Goal: Book appointment/travel/reservation

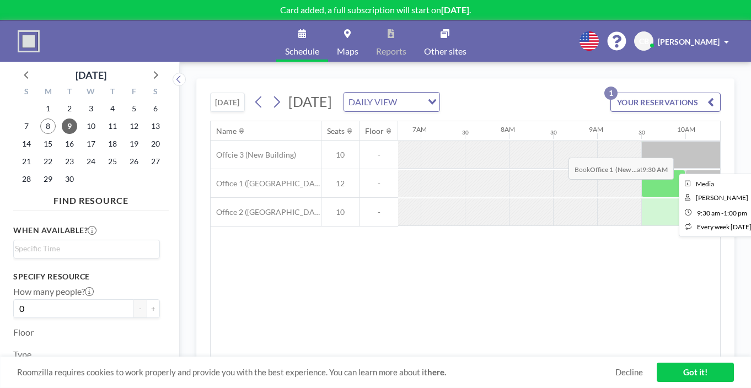
scroll to position [0, 612]
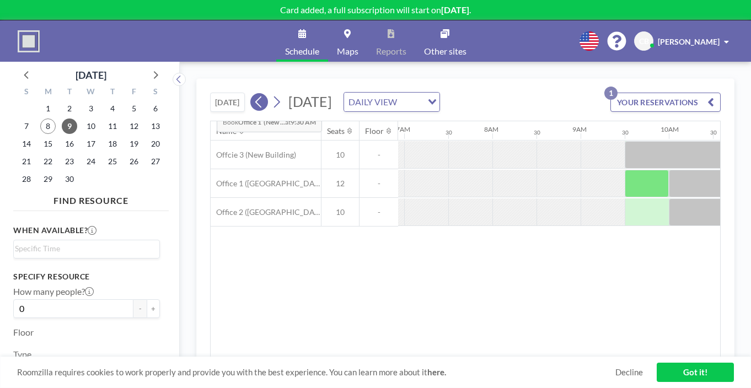
click at [254, 94] on icon at bounding box center [259, 102] width 10 height 17
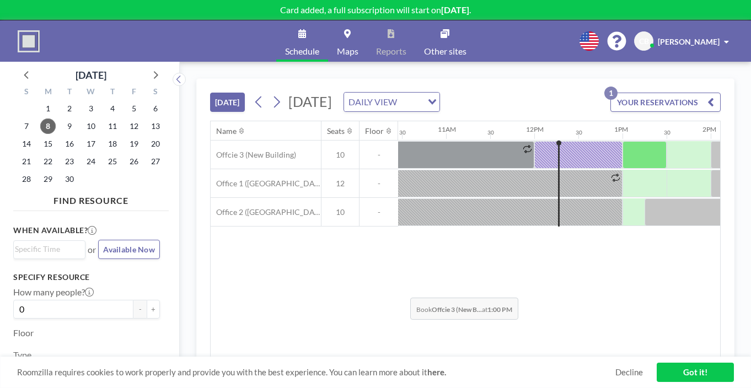
scroll to position [0, 926]
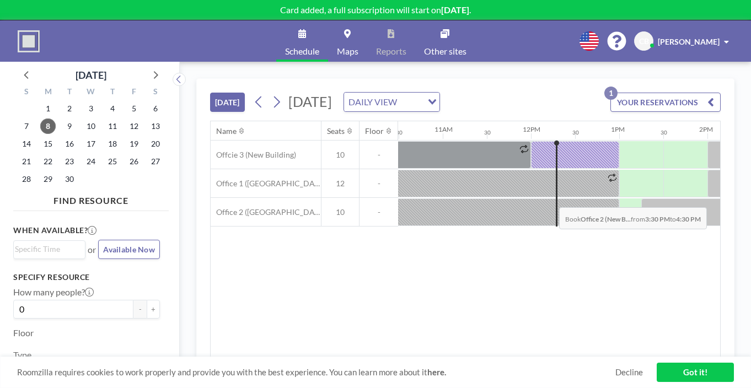
drag, startPoint x: 529, startPoint y: 175, endPoint x: 556, endPoint y: 178, distance: 27.1
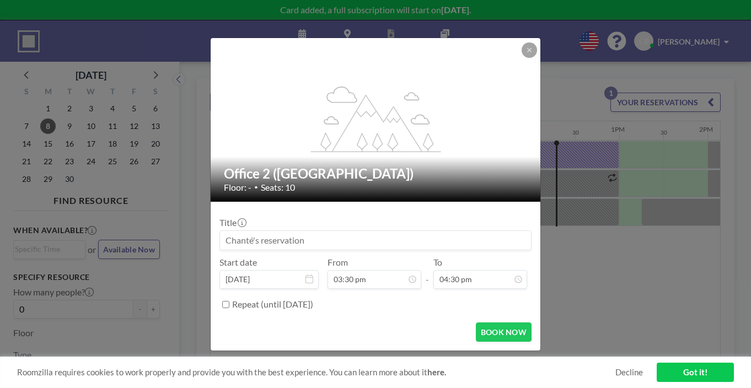
click at [441, 235] on input at bounding box center [375, 240] width 311 height 19
type input "UofN SL's"
click at [476, 323] on button "BOOK NOW" at bounding box center [504, 332] width 56 height 19
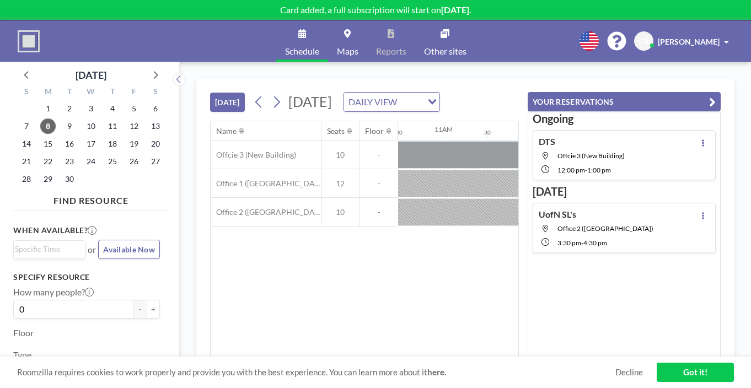
click at [500, 221] on div "Name Seats Floor 12AM 30 1AM 30 2AM 30 3AM 30 4AM 30 5AM 30 6AM 30 7AM 30 8AM 3…" at bounding box center [365, 239] width 308 height 236
click at [690, 372] on link "Got it!" at bounding box center [695, 372] width 77 height 19
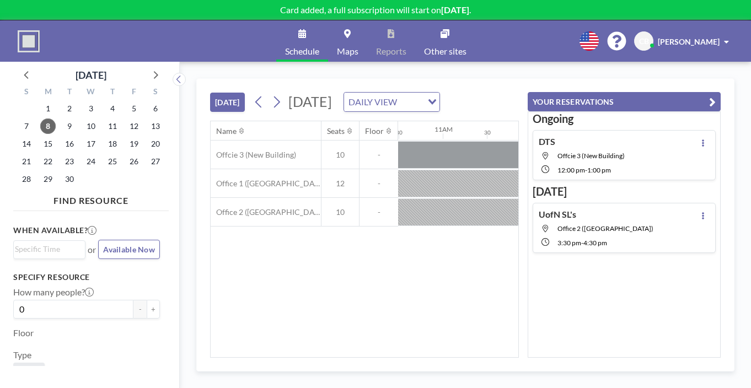
click at [725, 36] on div "[PERSON_NAME]" at bounding box center [693, 41] width 71 height 11
click at [705, 70] on span "Log out" at bounding box center [696, 75] width 25 height 11
click at [709, 70] on span "Log out" at bounding box center [696, 75] width 25 height 11
